Goal: Task Accomplishment & Management: Complete application form

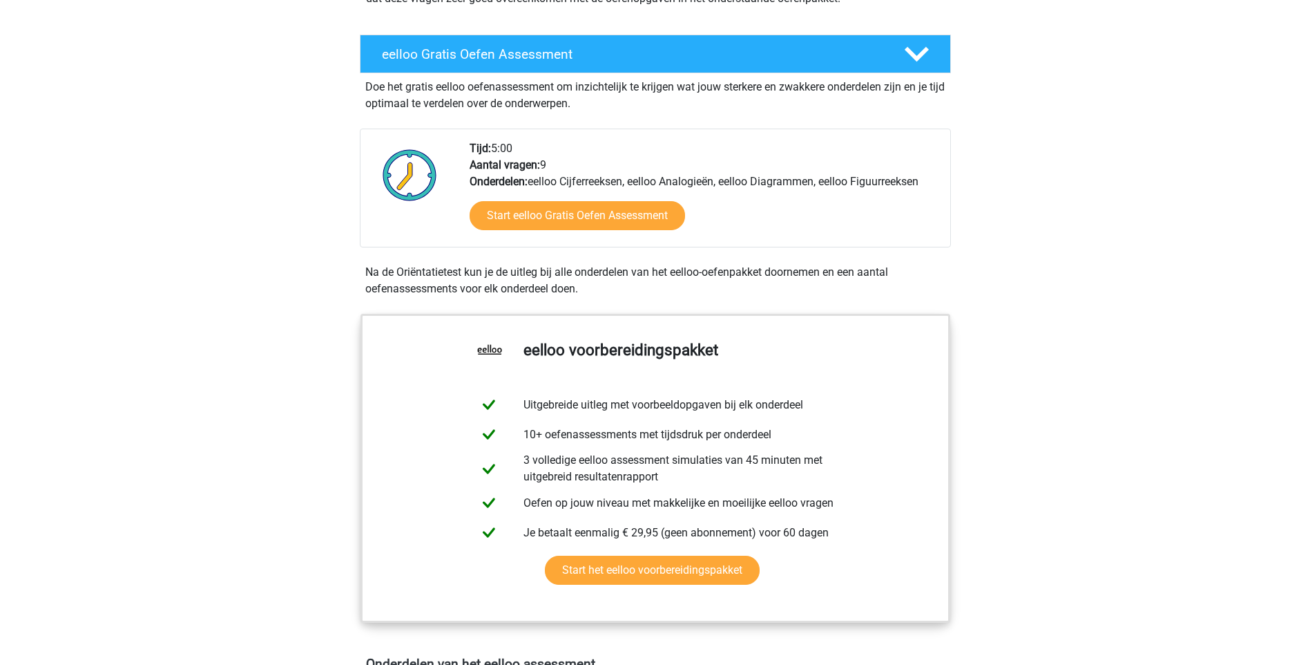
scroll to position [207, 0]
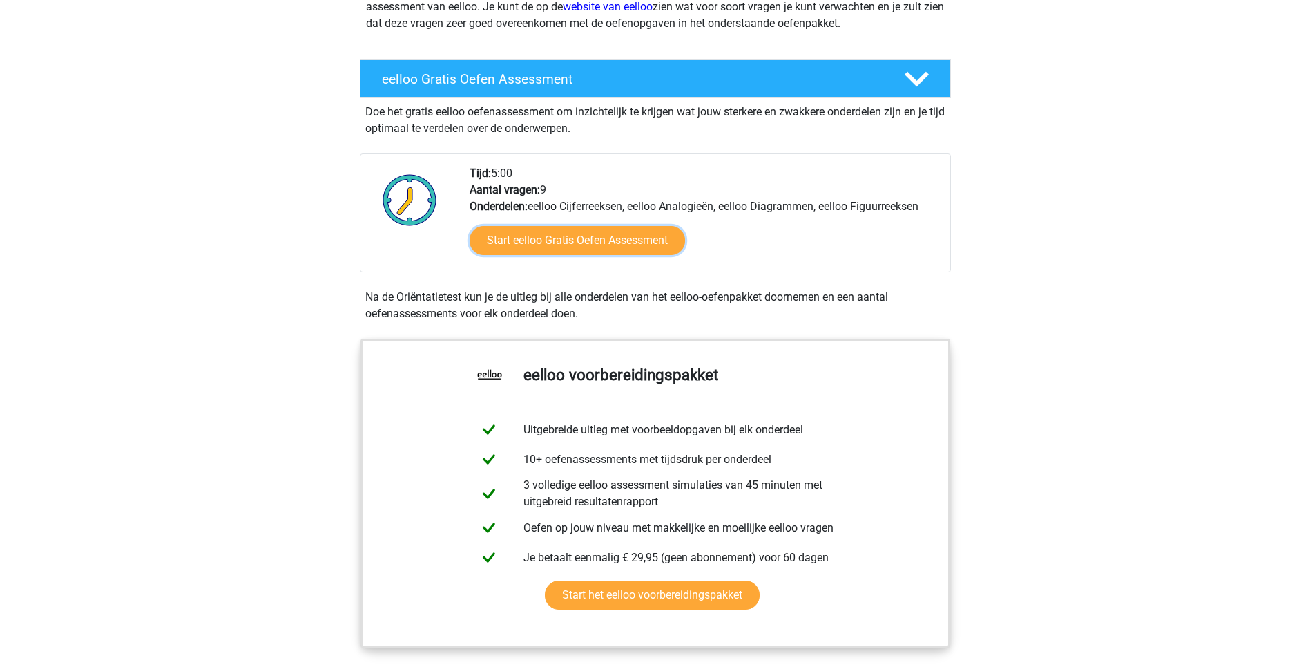
click at [580, 236] on link "Start eelloo Gratis Oefen Assessment" at bounding box center [578, 240] width 216 height 29
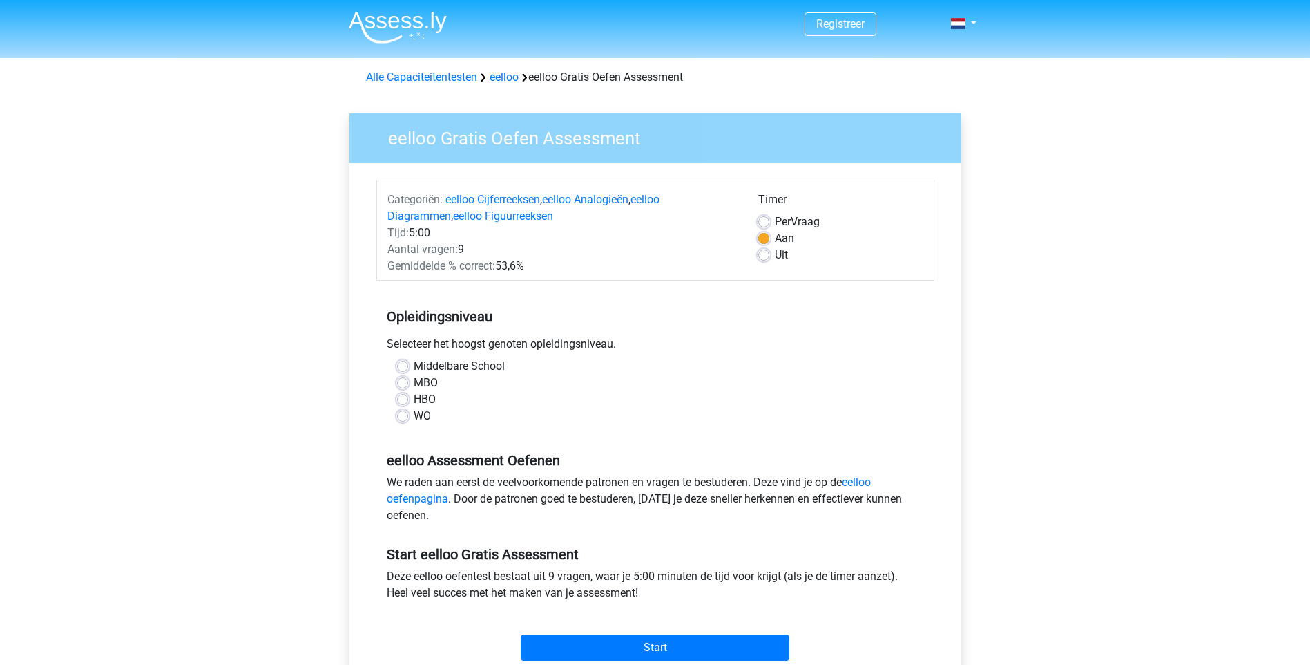
click at [414, 413] on label "WO" at bounding box center [422, 416] width 17 height 17
click at [404, 413] on input "WO" at bounding box center [402, 415] width 11 height 14
radio input "true"
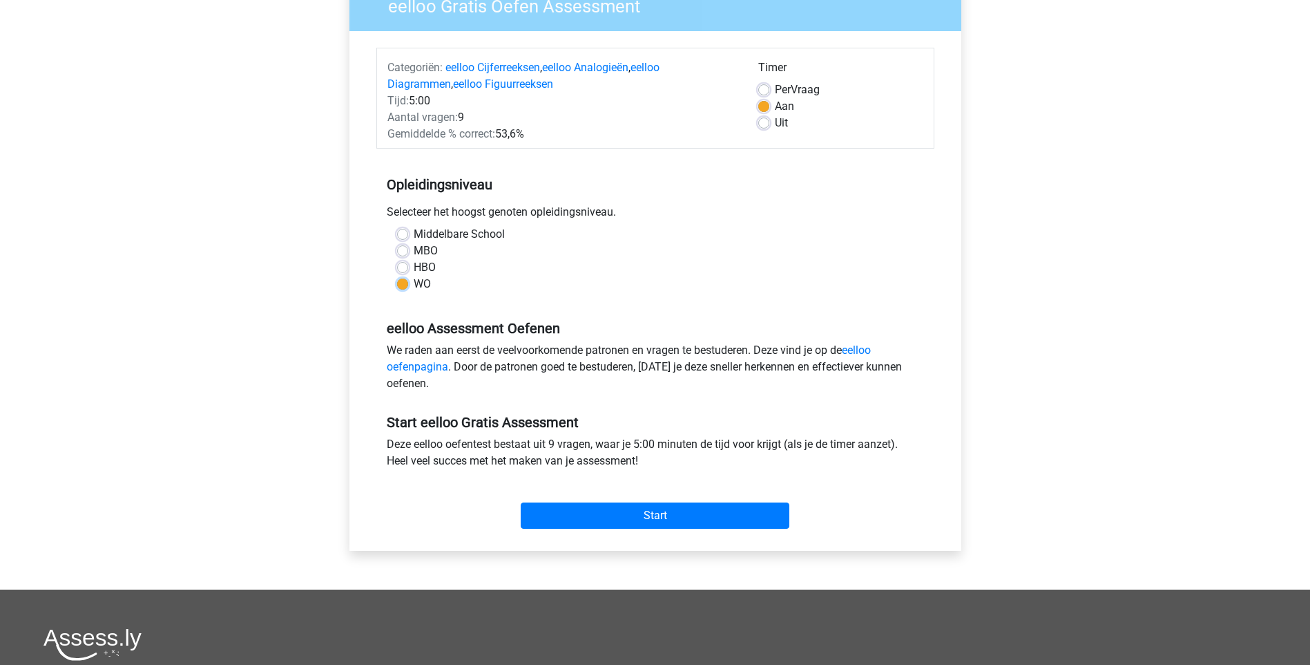
scroll to position [138, 0]
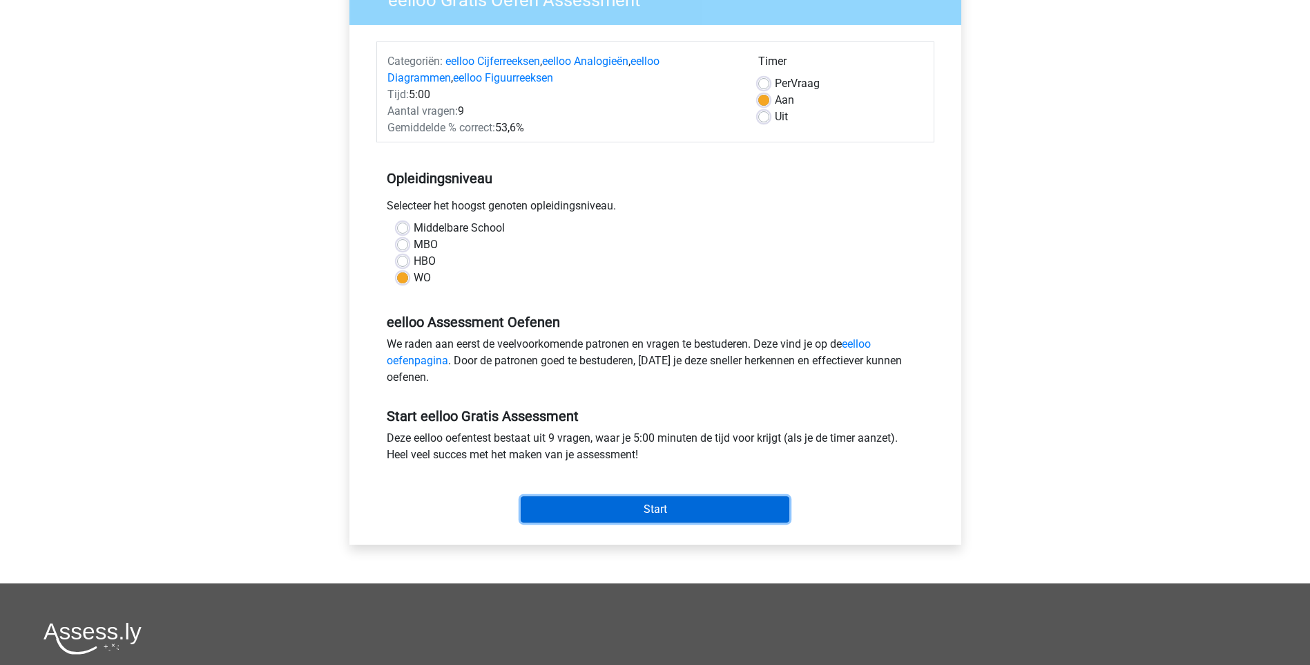
click at [626, 515] on input "Start" at bounding box center [655, 509] width 269 height 26
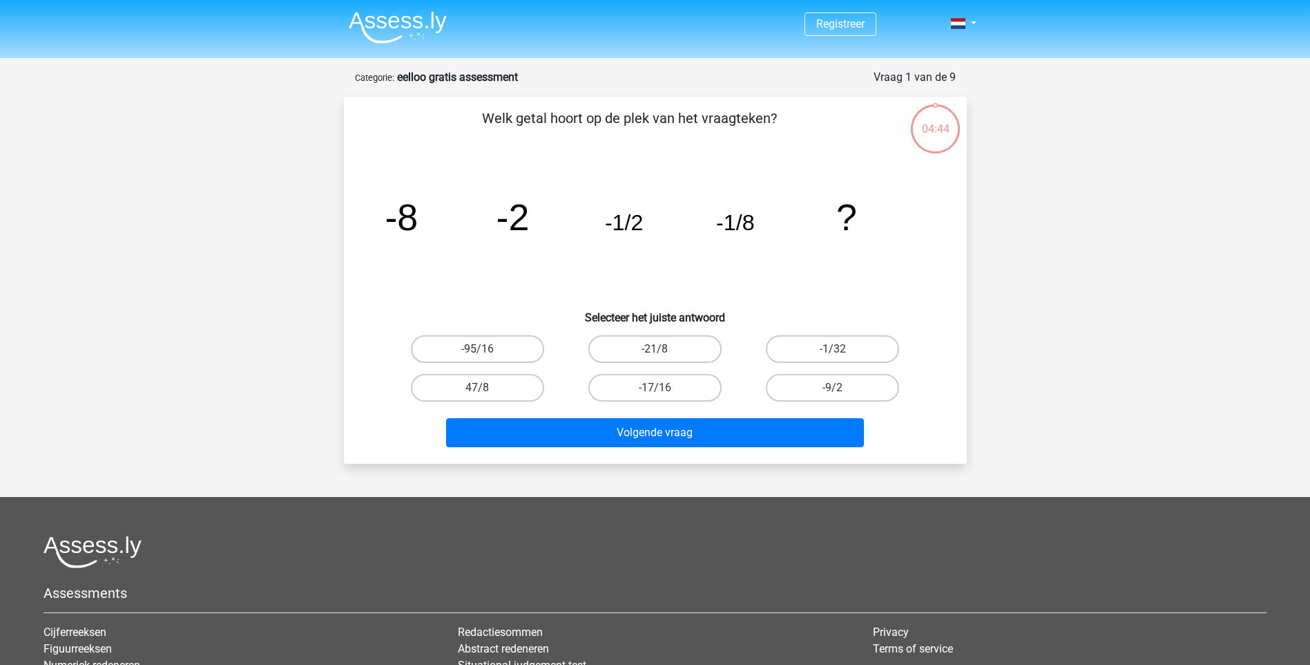
click at [830, 352] on label "-1/32" at bounding box center [832, 349] width 133 height 28
click at [833, 352] on input "-1/32" at bounding box center [837, 353] width 9 height 9
radio input "true"
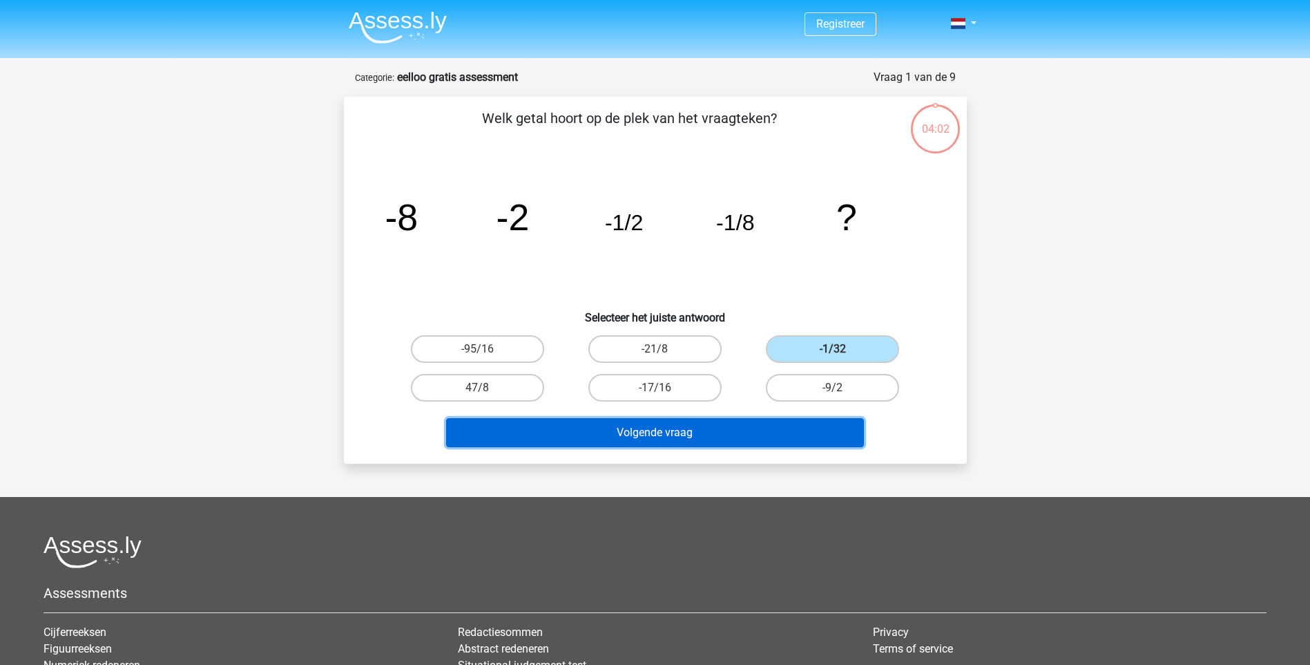
click at [692, 430] on button "Volgende vraag" at bounding box center [655, 432] width 418 height 29
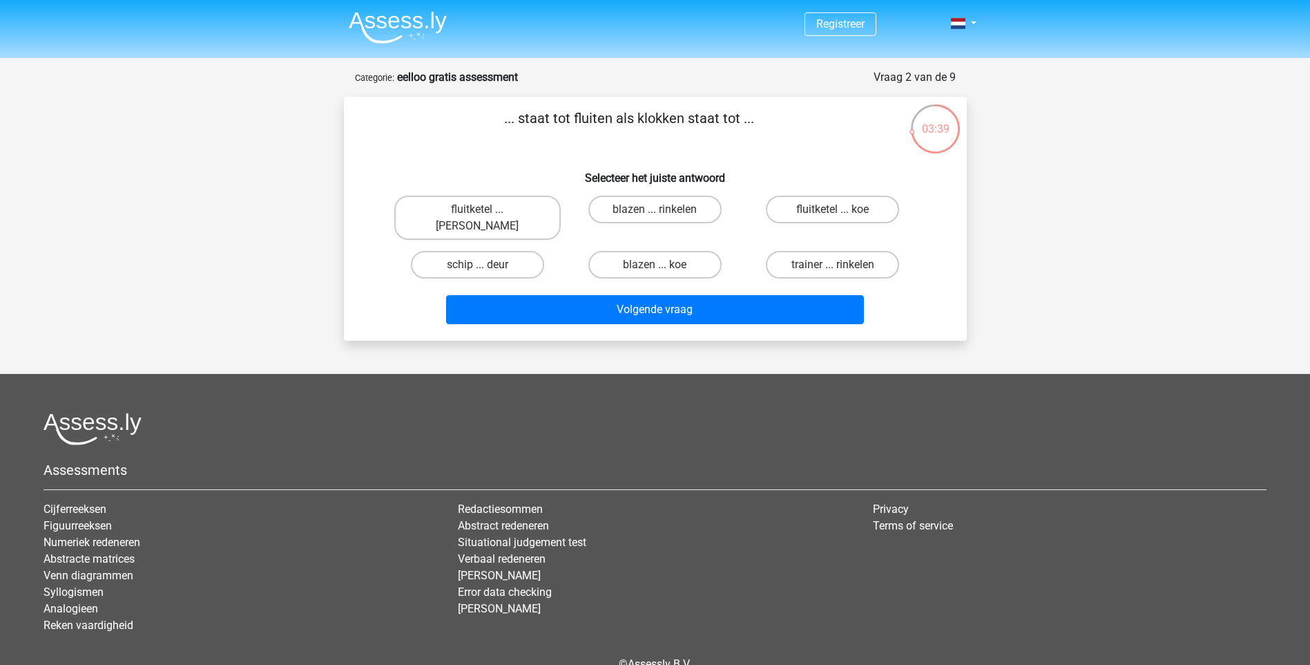
click at [453, 213] on label "fluitketel ... luiden" at bounding box center [477, 217] width 166 height 44
click at [477, 213] on input "fluitketel ... luiden" at bounding box center [481, 213] width 9 height 9
radio input "true"
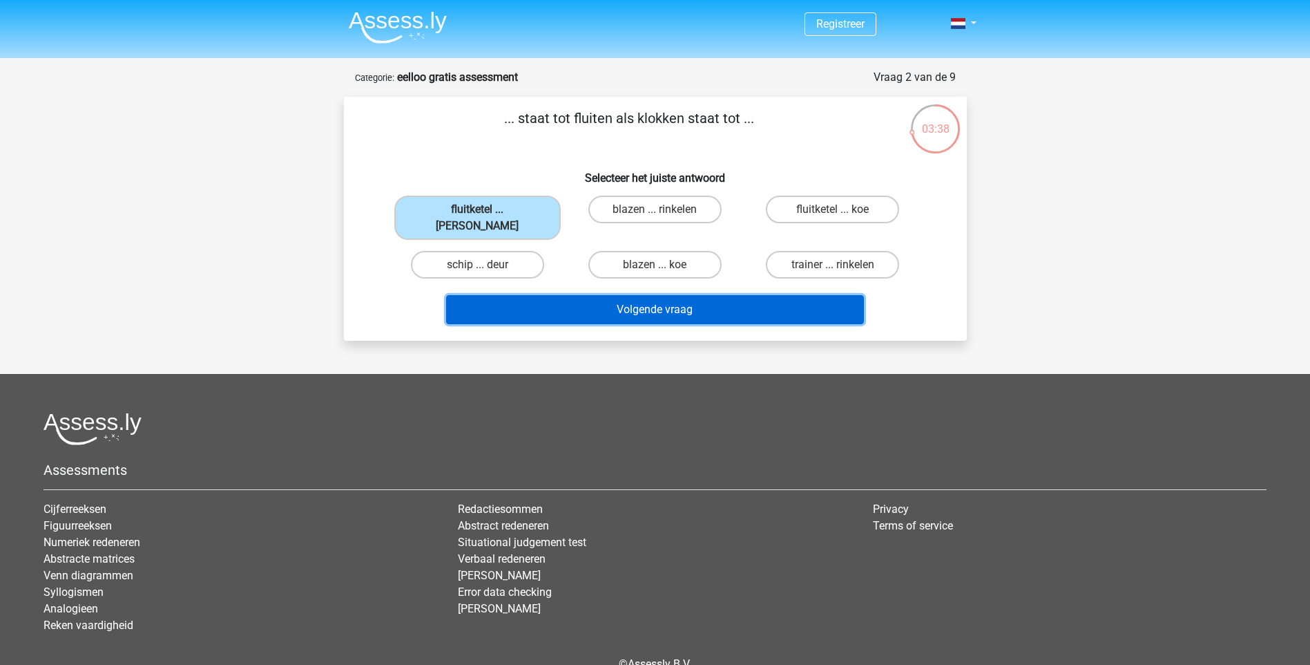
click at [636, 301] on button "Volgende vraag" at bounding box center [655, 309] width 418 height 29
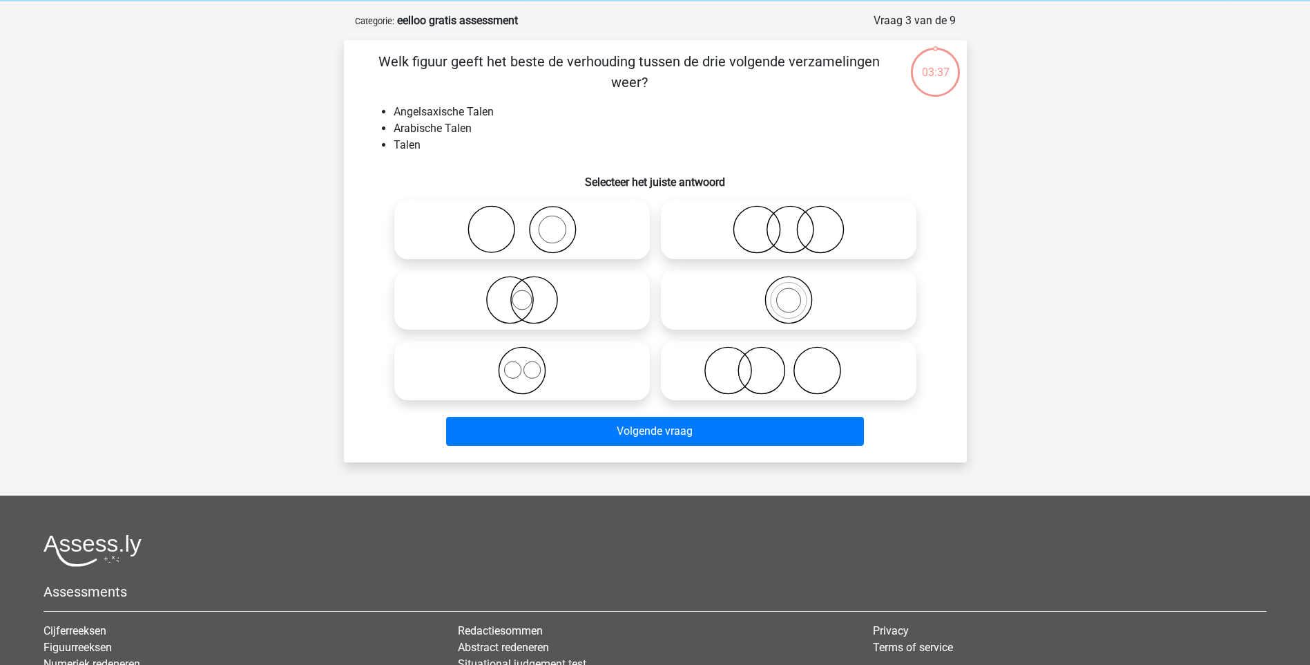
scroll to position [69, 0]
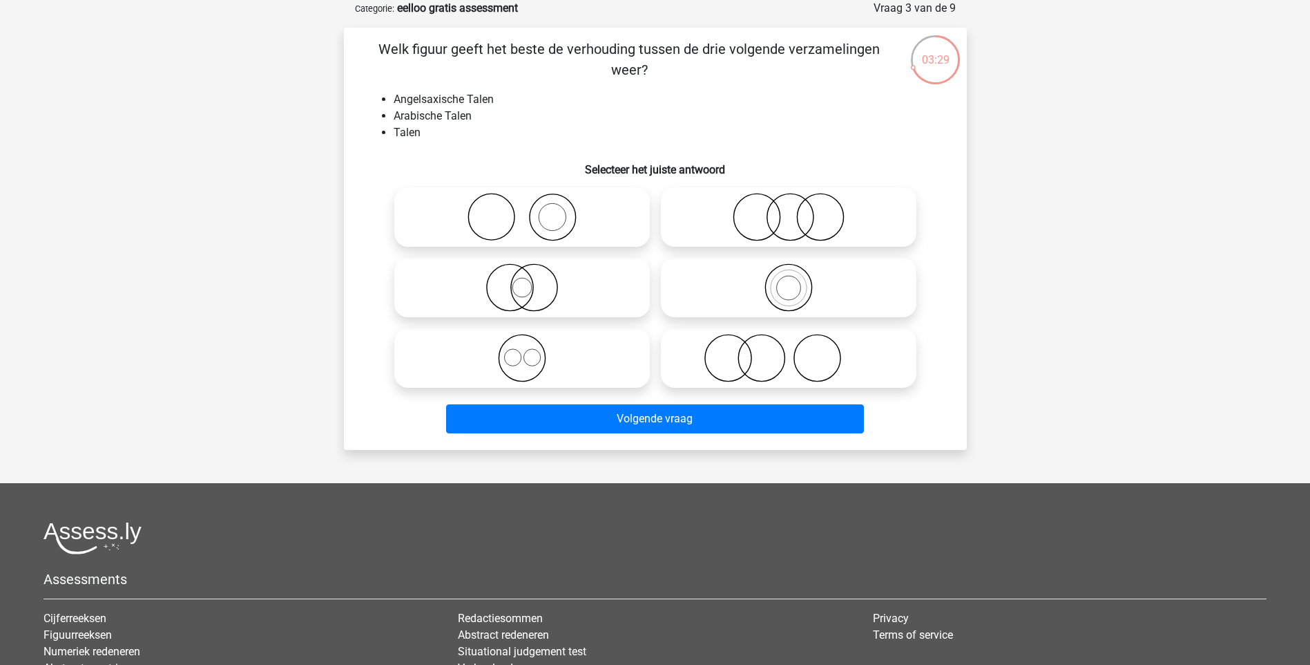
click at [535, 357] on icon at bounding box center [522, 358] width 245 height 48
click at [531, 351] on input "radio" at bounding box center [526, 346] width 9 height 9
radio input "true"
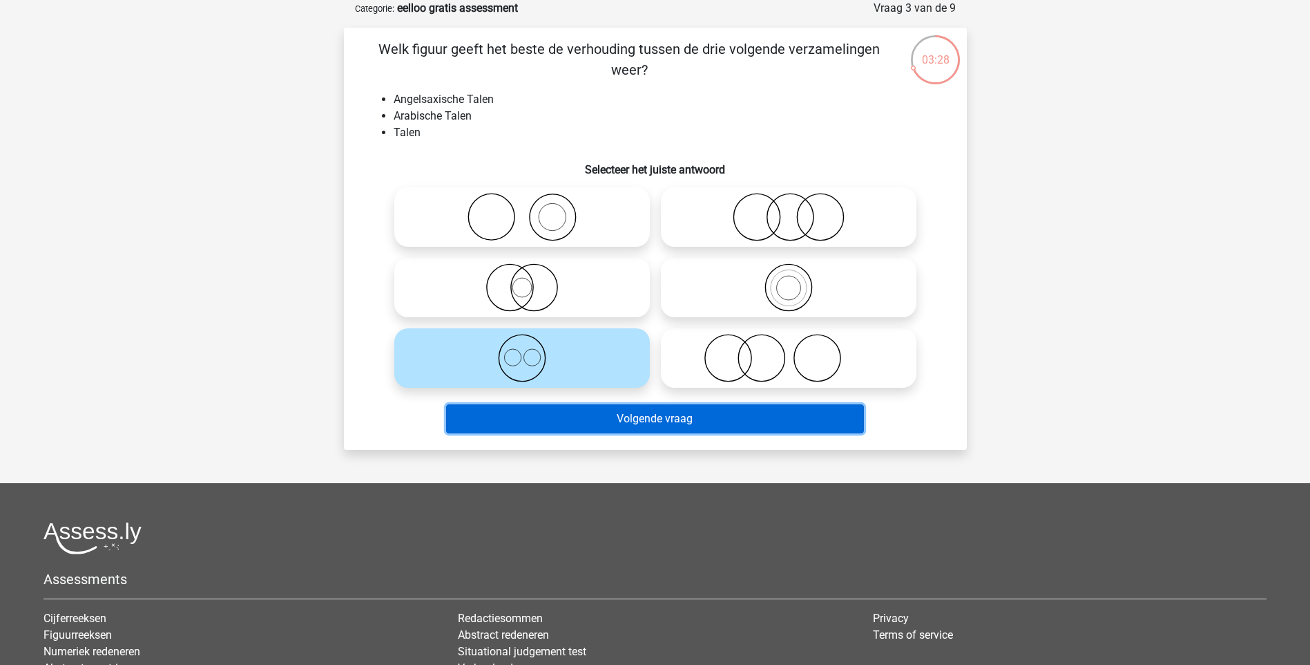
click at [656, 423] on button "Volgende vraag" at bounding box center [655, 418] width 418 height 29
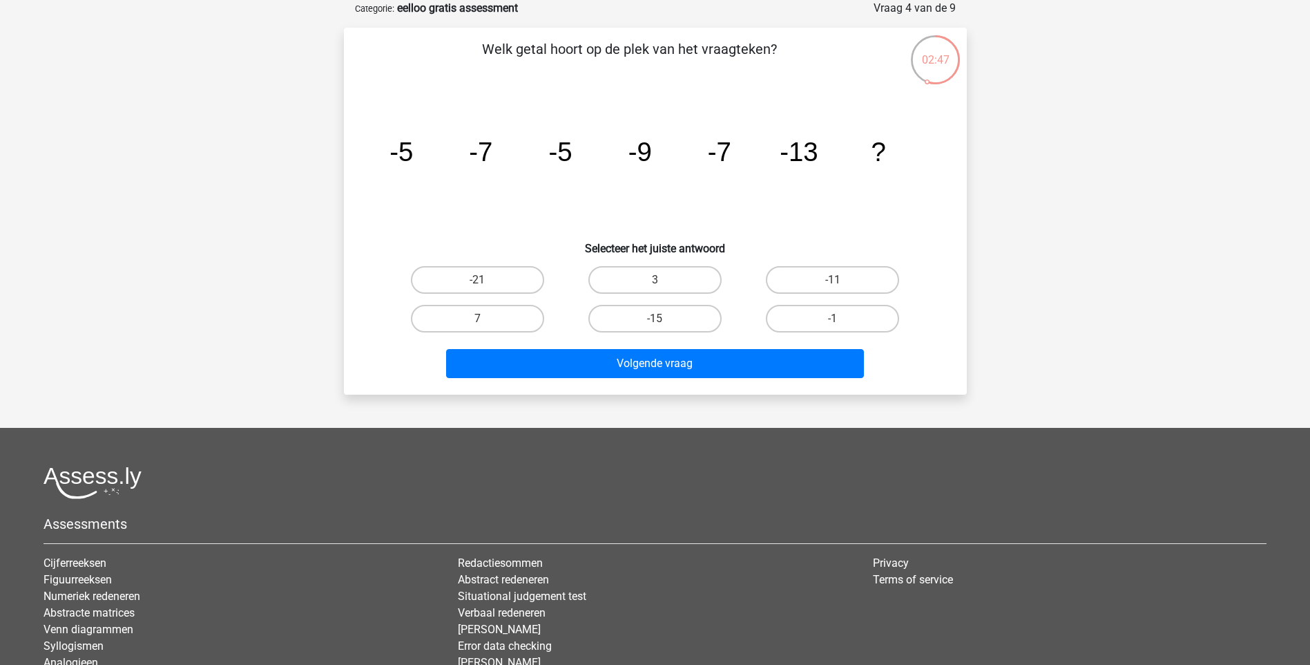
click at [849, 276] on label "-11" at bounding box center [832, 280] width 133 height 28
click at [842, 280] on input "-11" at bounding box center [837, 284] width 9 height 9
radio input "true"
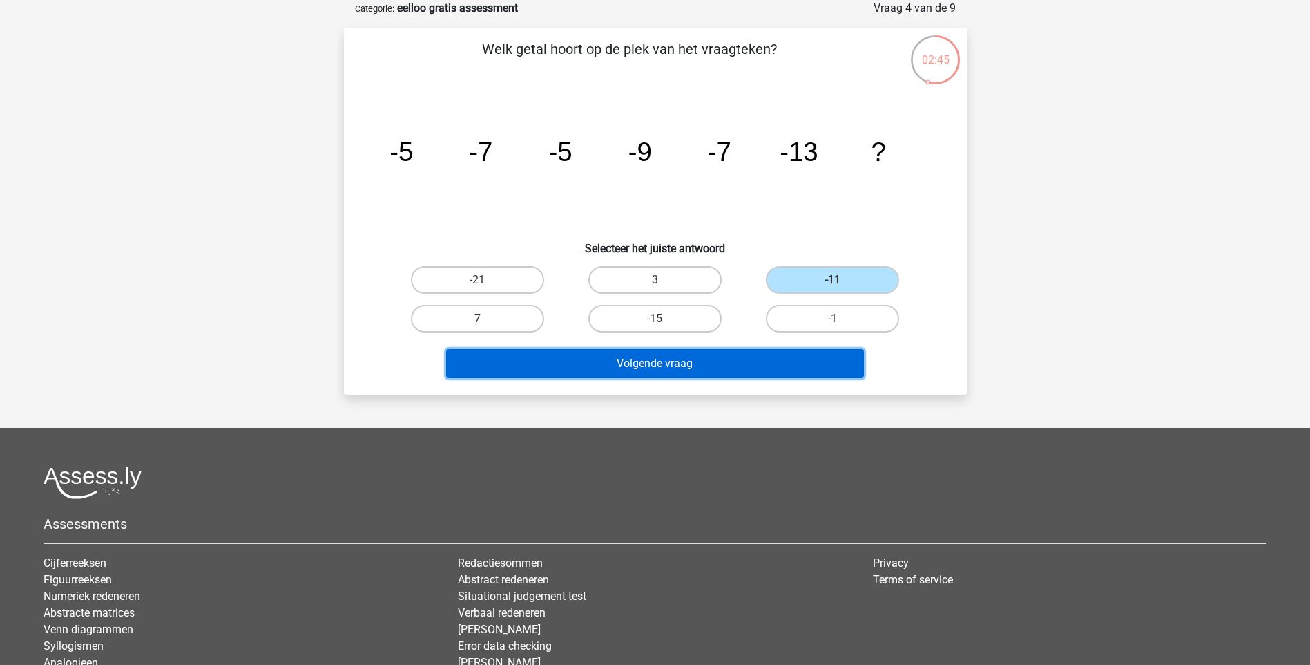
click at [665, 363] on button "Volgende vraag" at bounding box center [655, 363] width 418 height 29
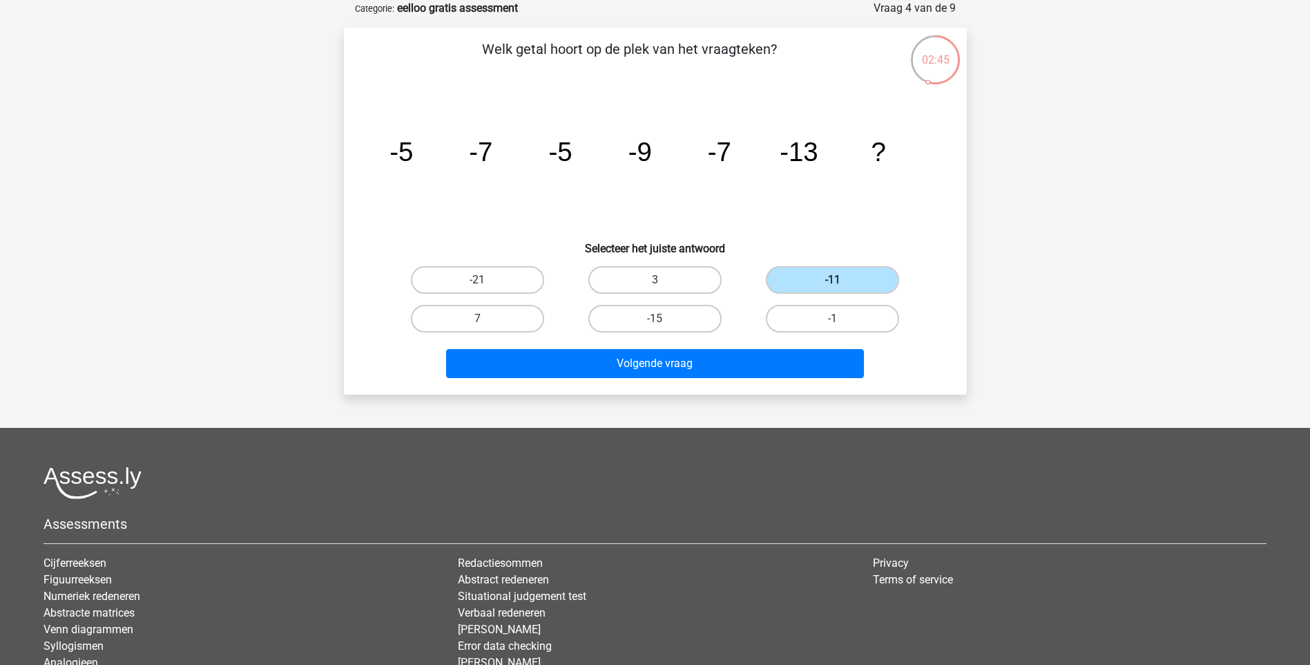
scroll to position [57, 0]
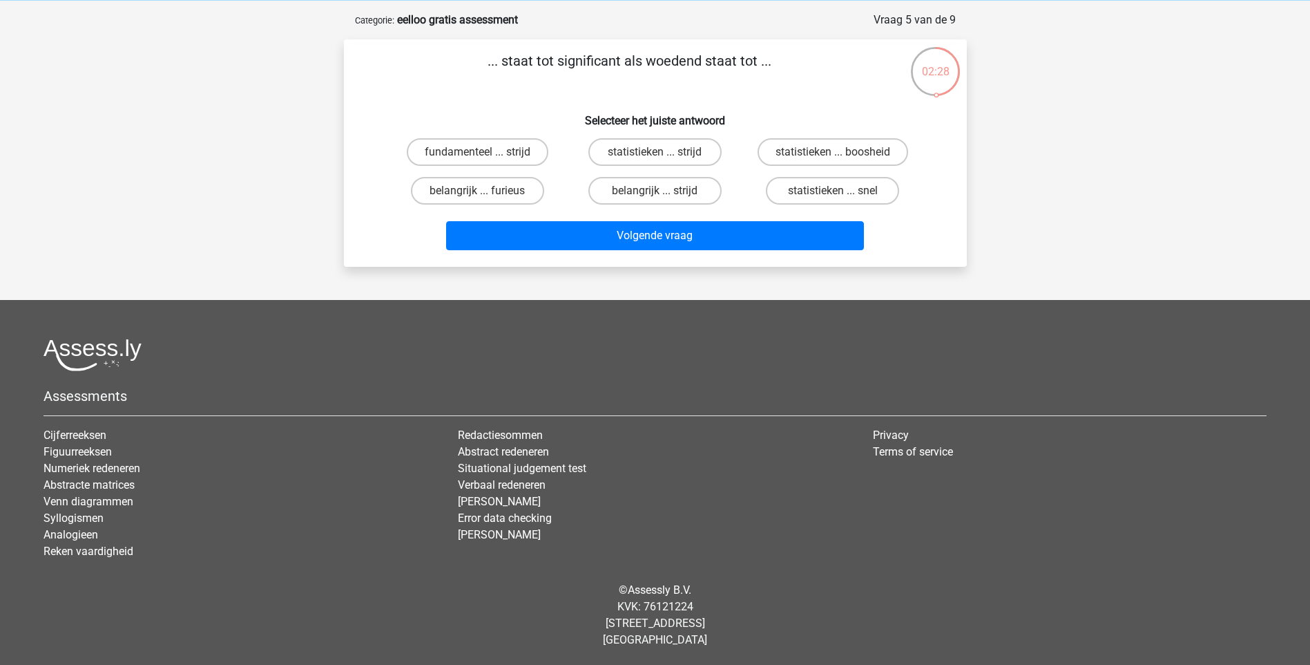
click at [508, 187] on label "belangrijk ... furieus" at bounding box center [477, 191] width 133 height 28
click at [486, 191] on input "belangrijk ... furieus" at bounding box center [481, 195] width 9 height 9
radio input "true"
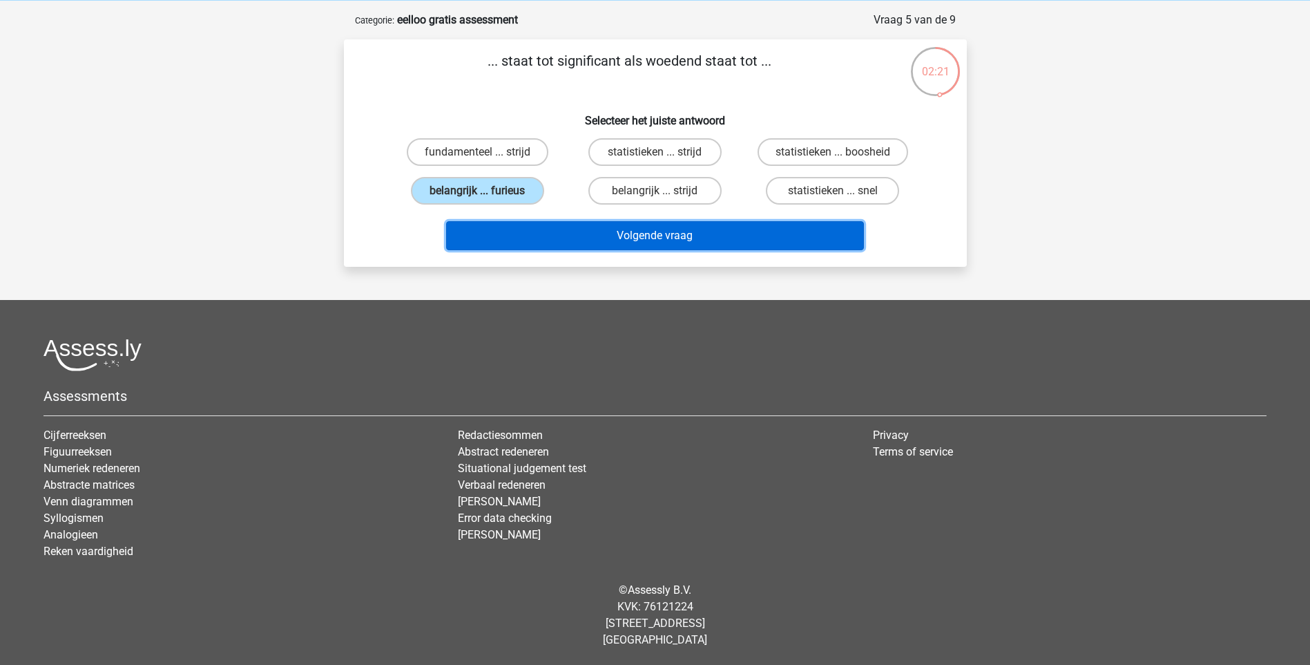
click at [678, 236] on button "Volgende vraag" at bounding box center [655, 235] width 418 height 29
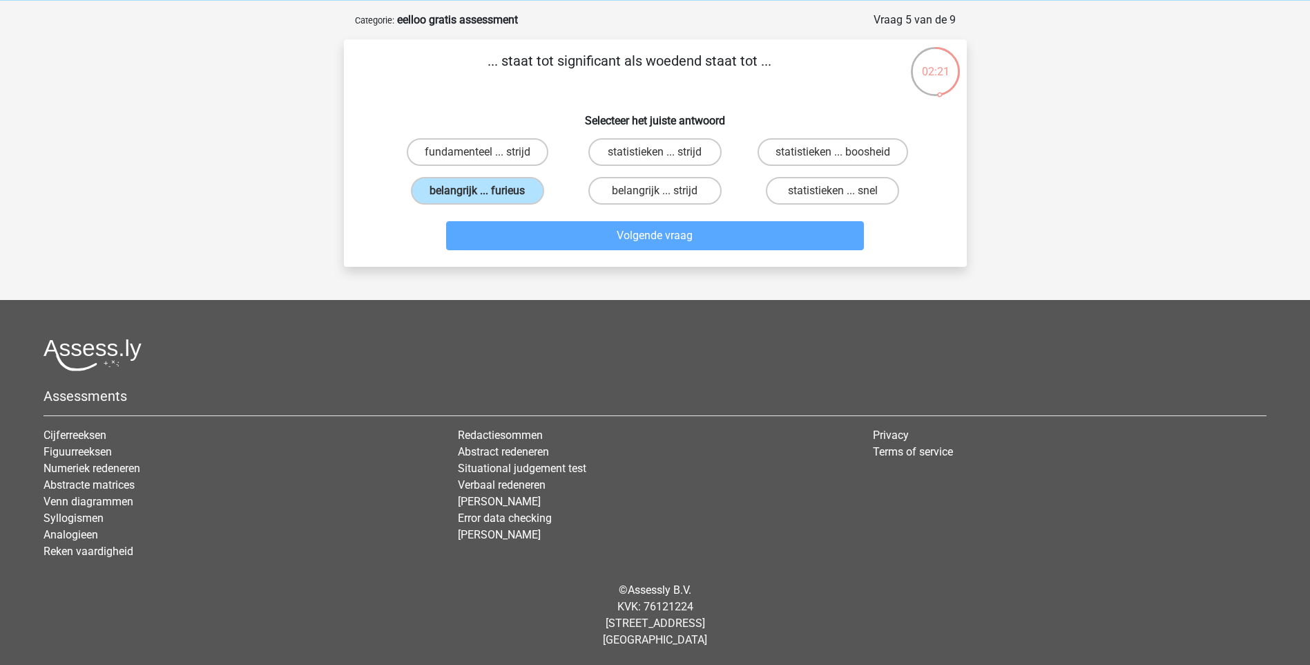
scroll to position [69, 0]
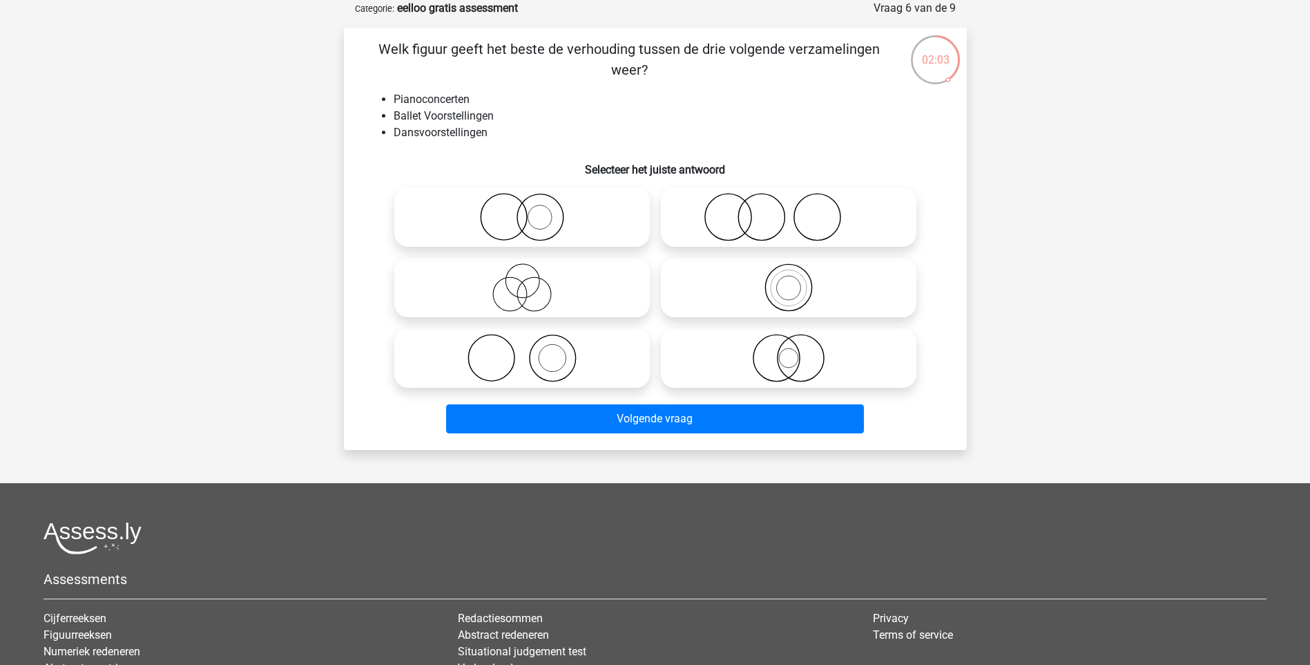
click at [546, 358] on icon at bounding box center [522, 358] width 245 height 48
click at [531, 351] on input "radio" at bounding box center [526, 346] width 9 height 9
radio input "true"
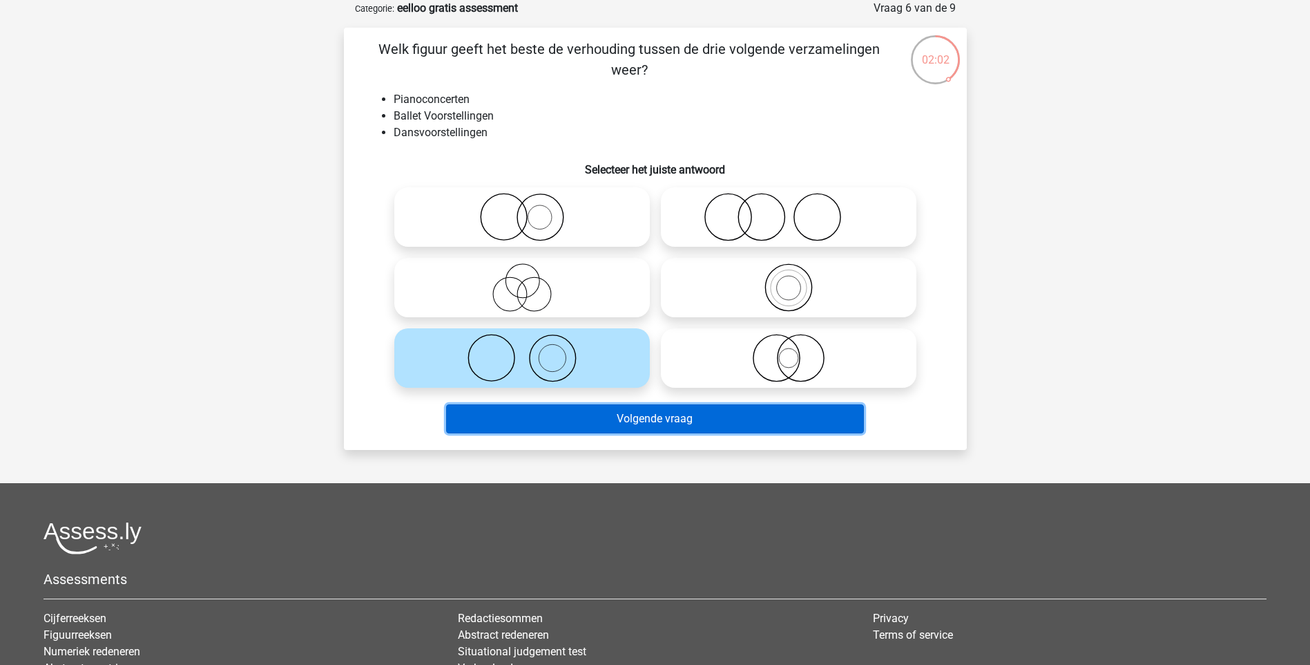
click at [684, 415] on button "Volgende vraag" at bounding box center [655, 418] width 418 height 29
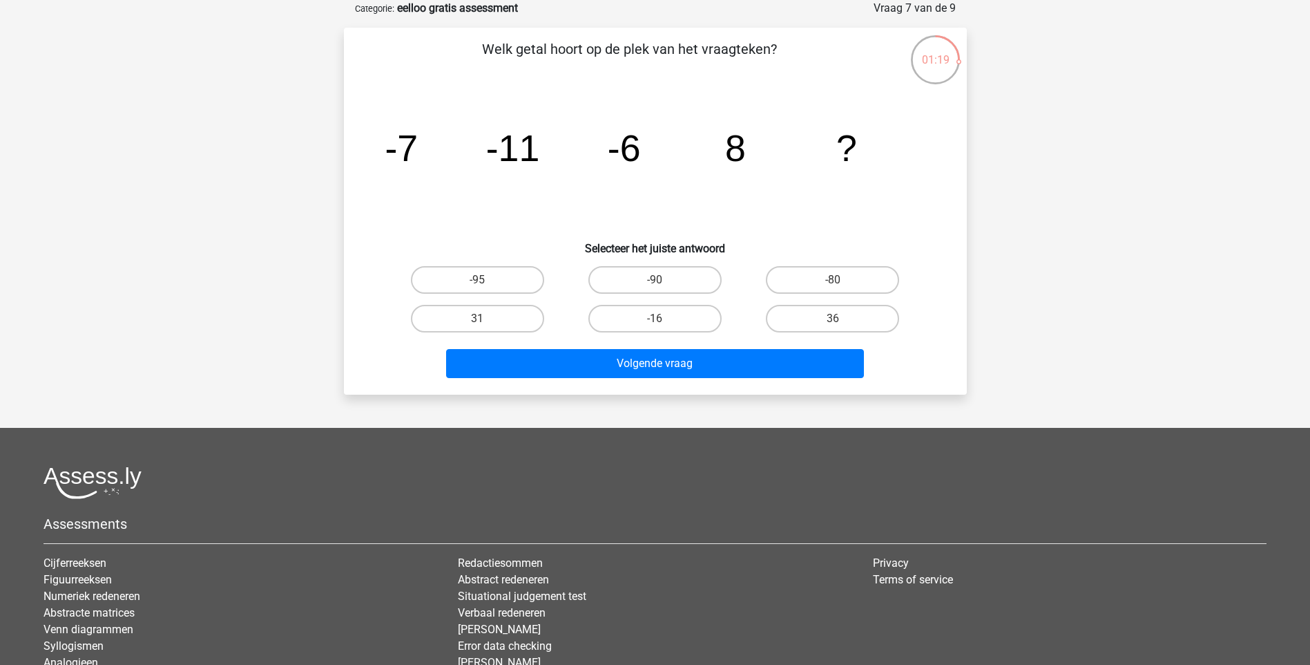
click at [828, 312] on label "36" at bounding box center [832, 319] width 133 height 28
click at [833, 318] on input "36" at bounding box center [837, 322] width 9 height 9
radio input "true"
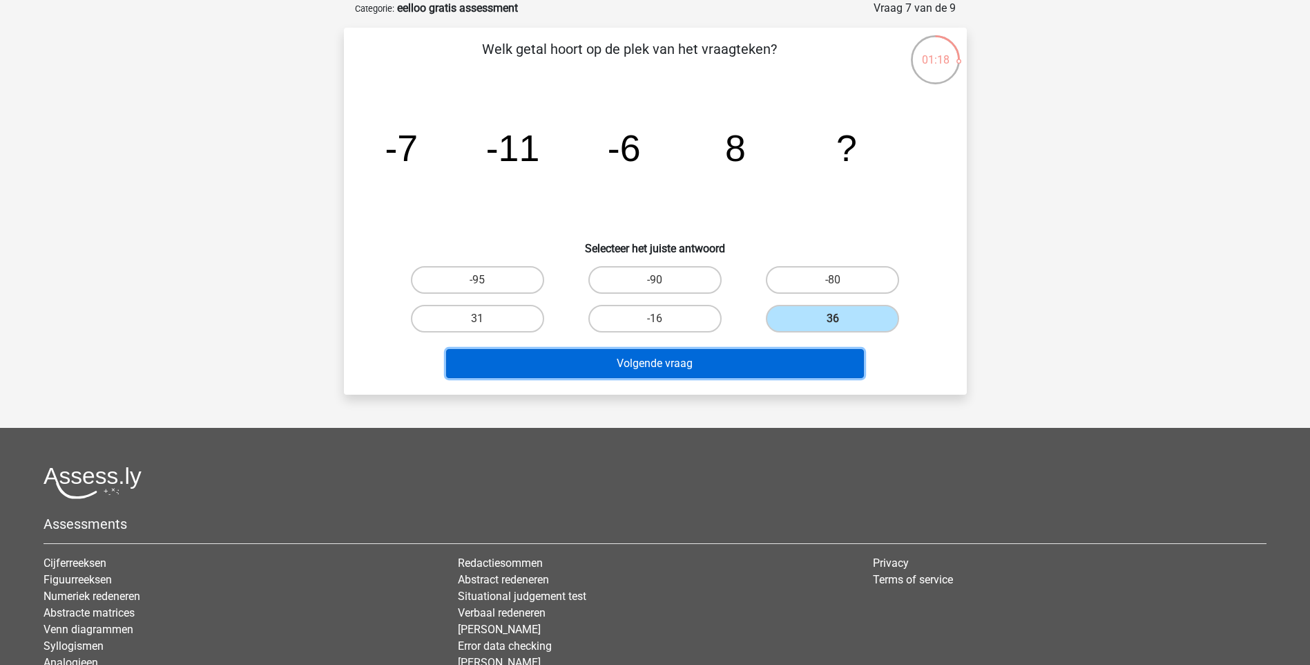
click at [640, 363] on button "Volgende vraag" at bounding box center [655, 363] width 418 height 29
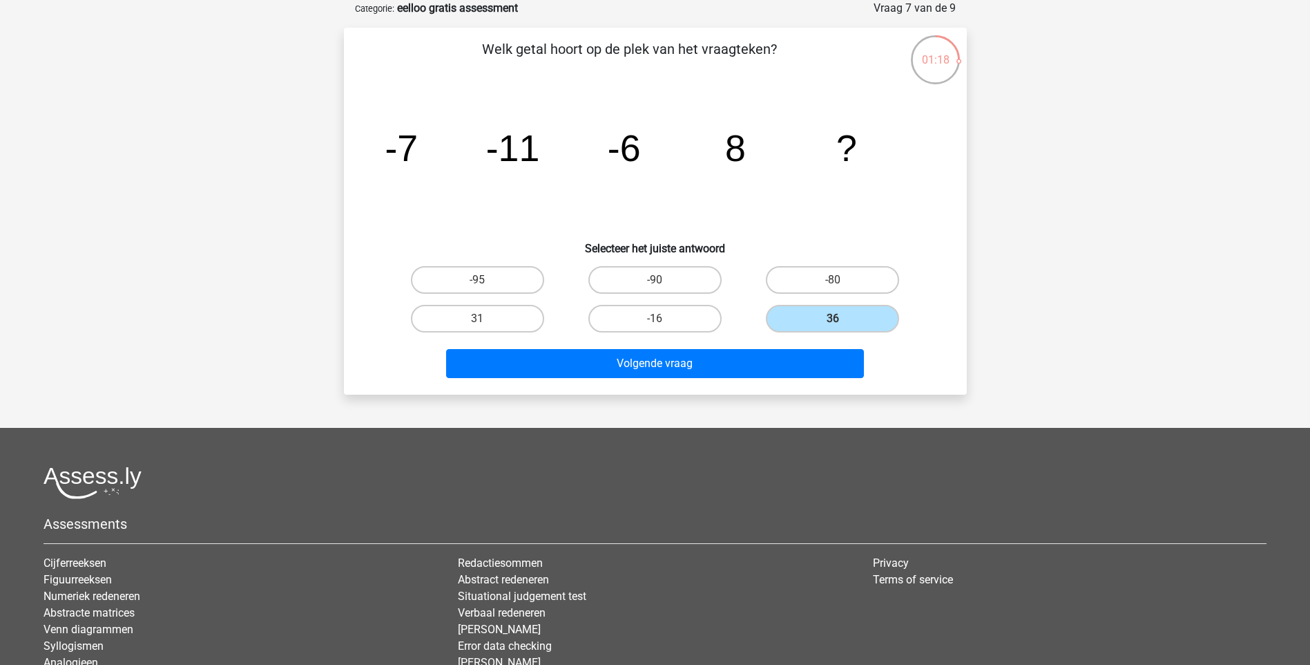
scroll to position [57, 0]
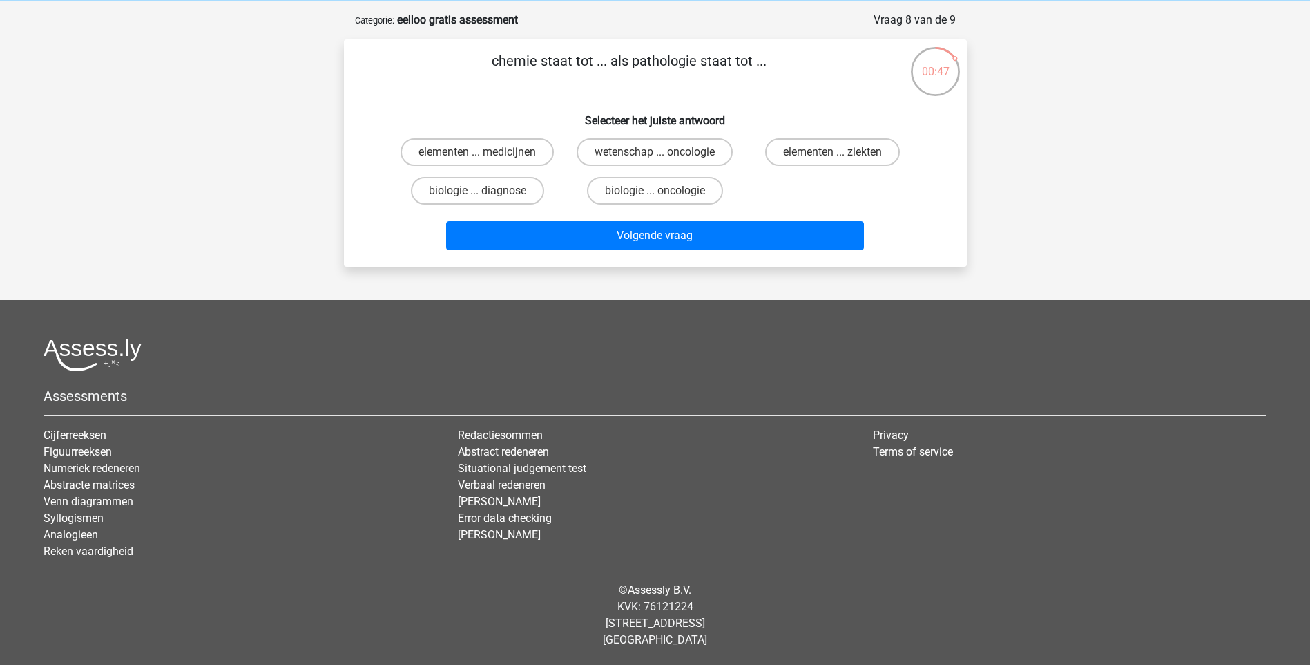
click at [850, 155] on label "elementen ... ziekten" at bounding box center [832, 152] width 135 height 28
click at [842, 155] on input "elementen ... ziekten" at bounding box center [837, 156] width 9 height 9
radio input "true"
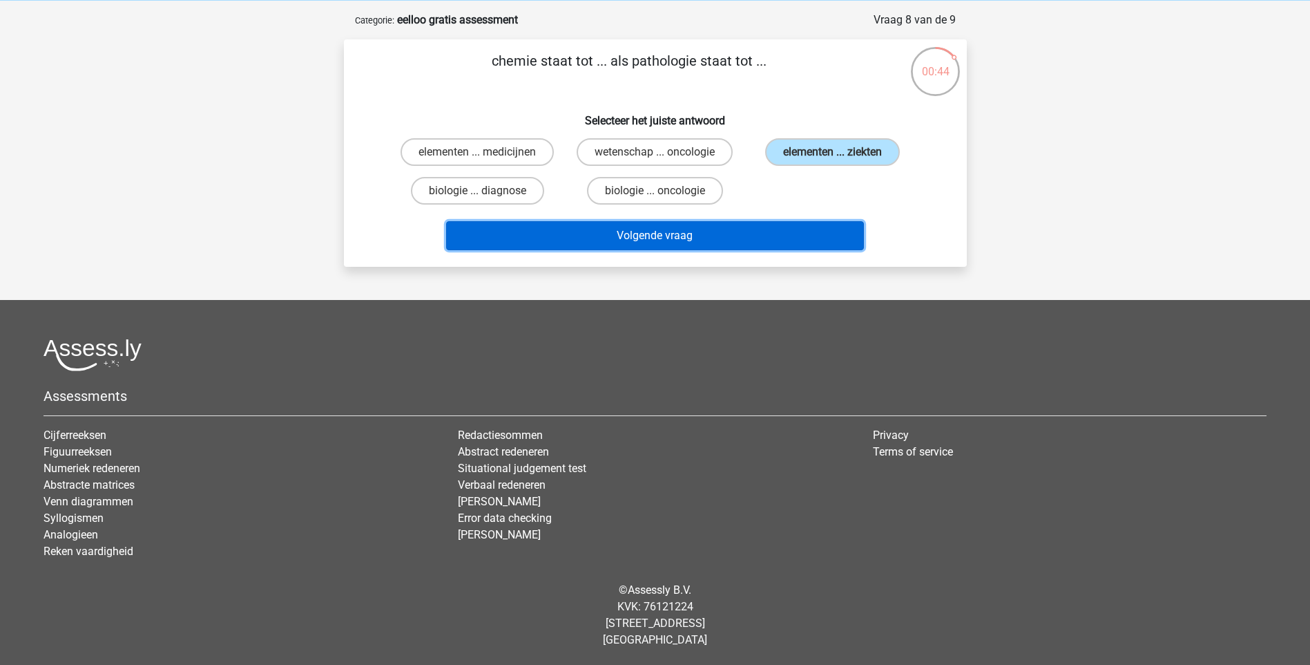
click at [633, 237] on button "Volgende vraag" at bounding box center [655, 235] width 418 height 29
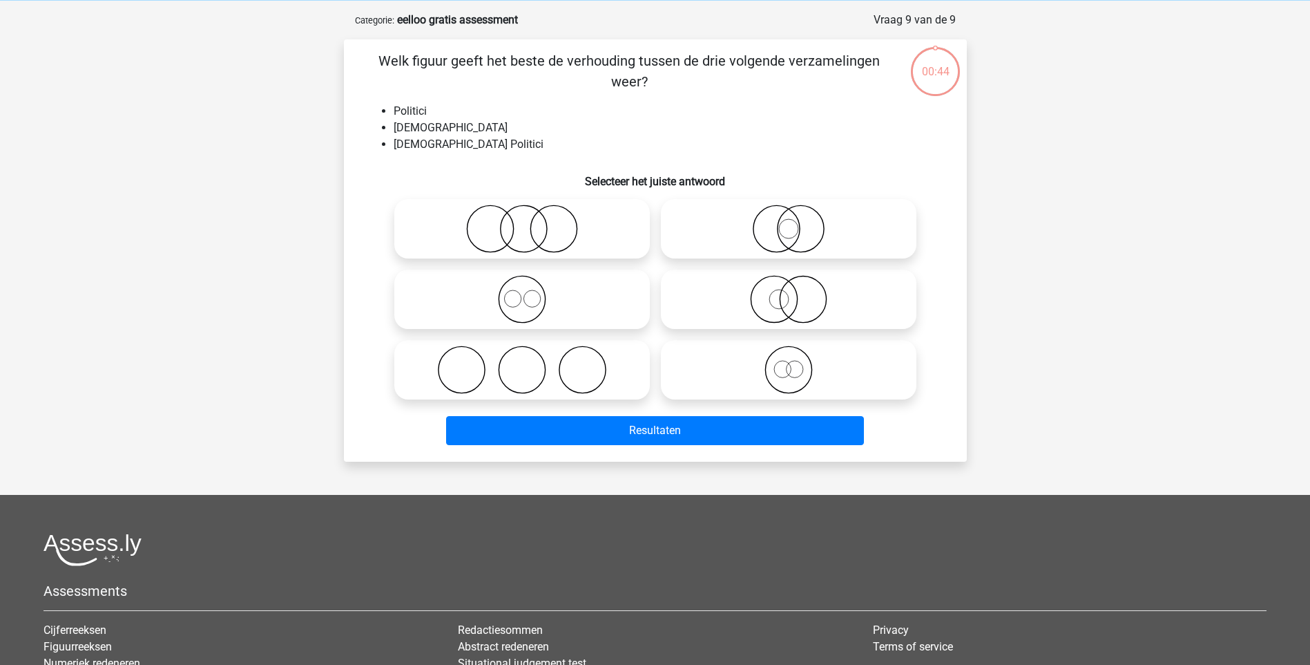
scroll to position [69, 0]
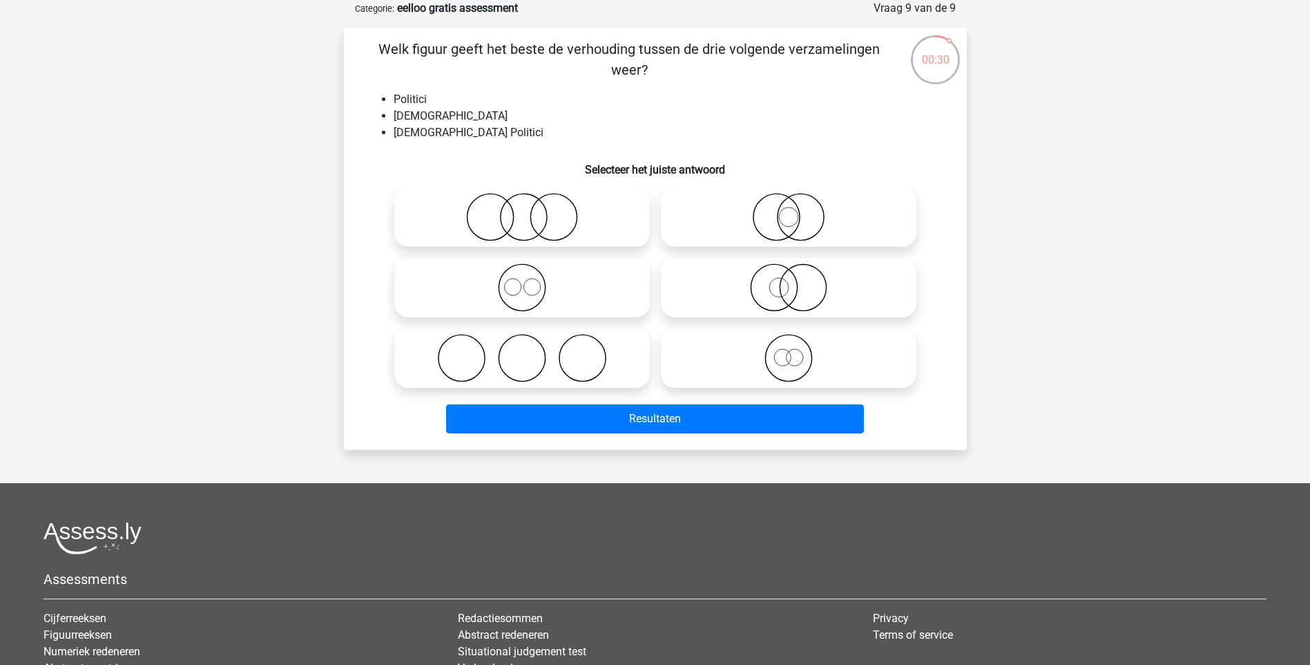
click at [786, 207] on icon at bounding box center [789, 217] width 245 height 48
click at [789, 207] on input "radio" at bounding box center [793, 205] width 9 height 9
radio input "true"
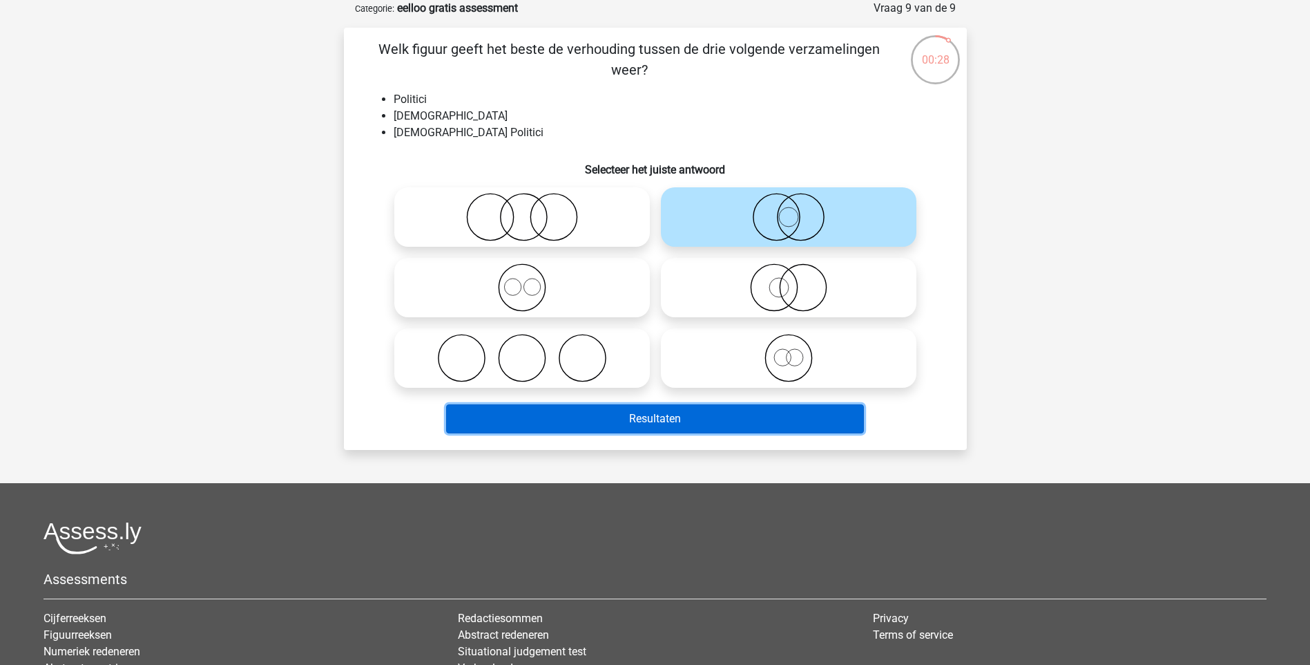
click at [661, 414] on button "Resultaten" at bounding box center [655, 418] width 418 height 29
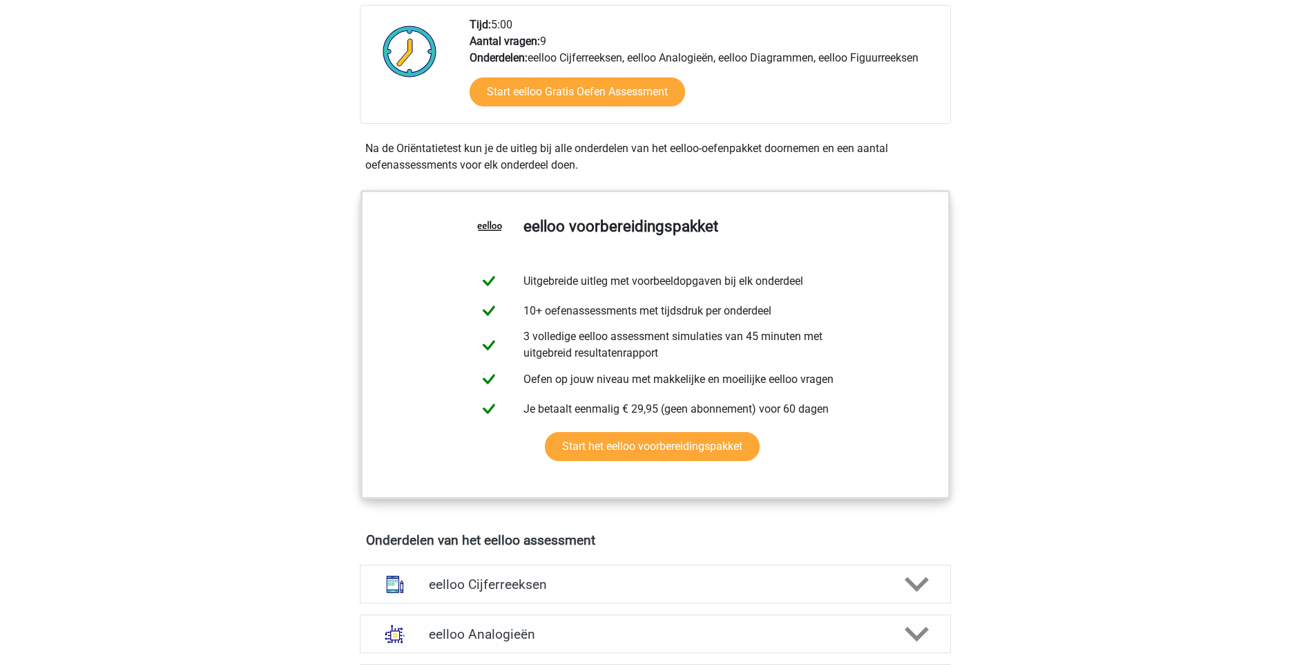
scroll to position [207, 0]
